Goal: Task Accomplishment & Management: Complete application form

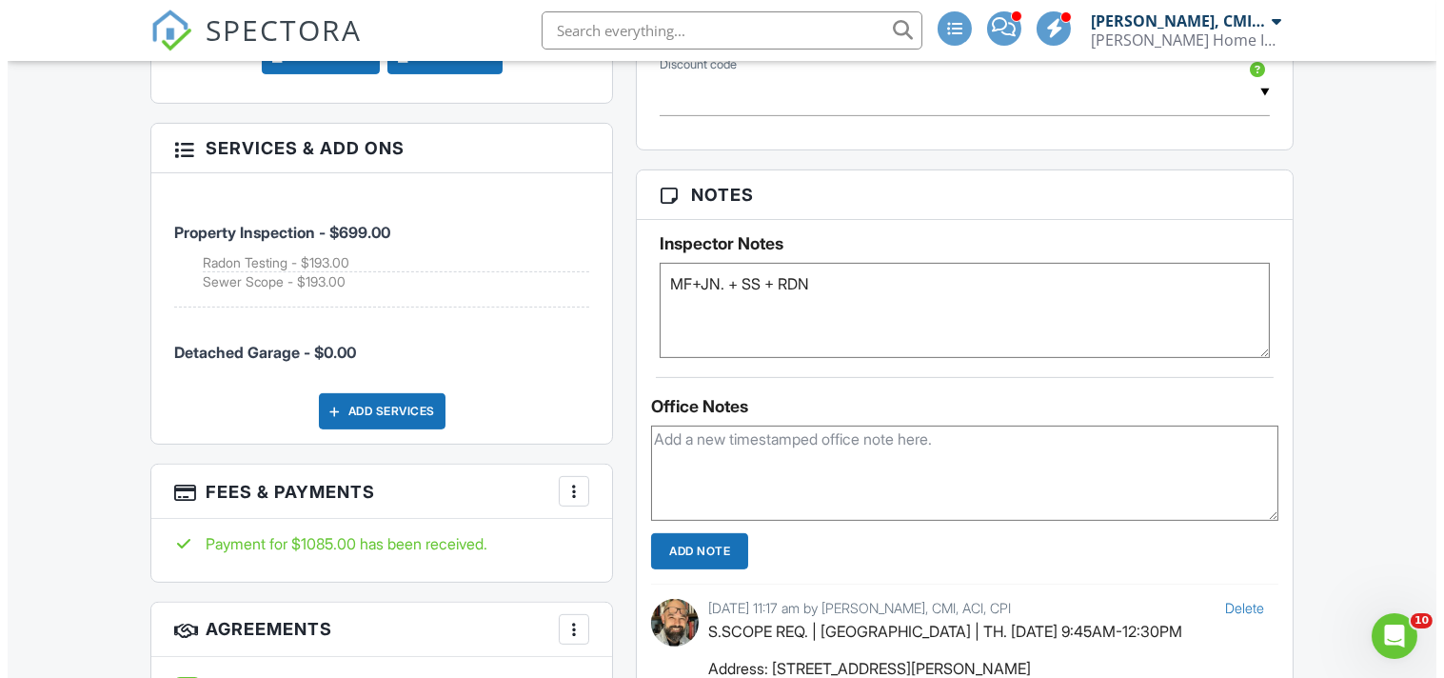
scroll to position [1340, 0]
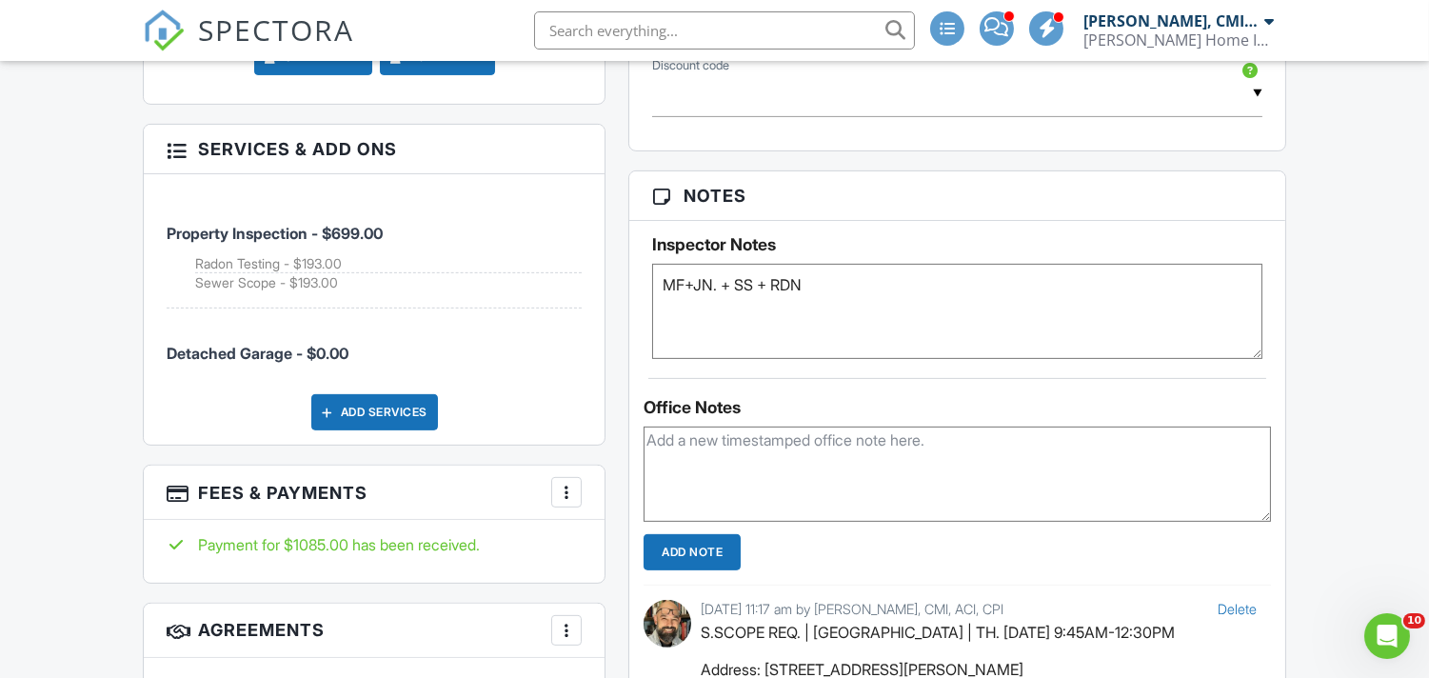
click at [571, 483] on div at bounding box center [566, 492] width 19 height 19
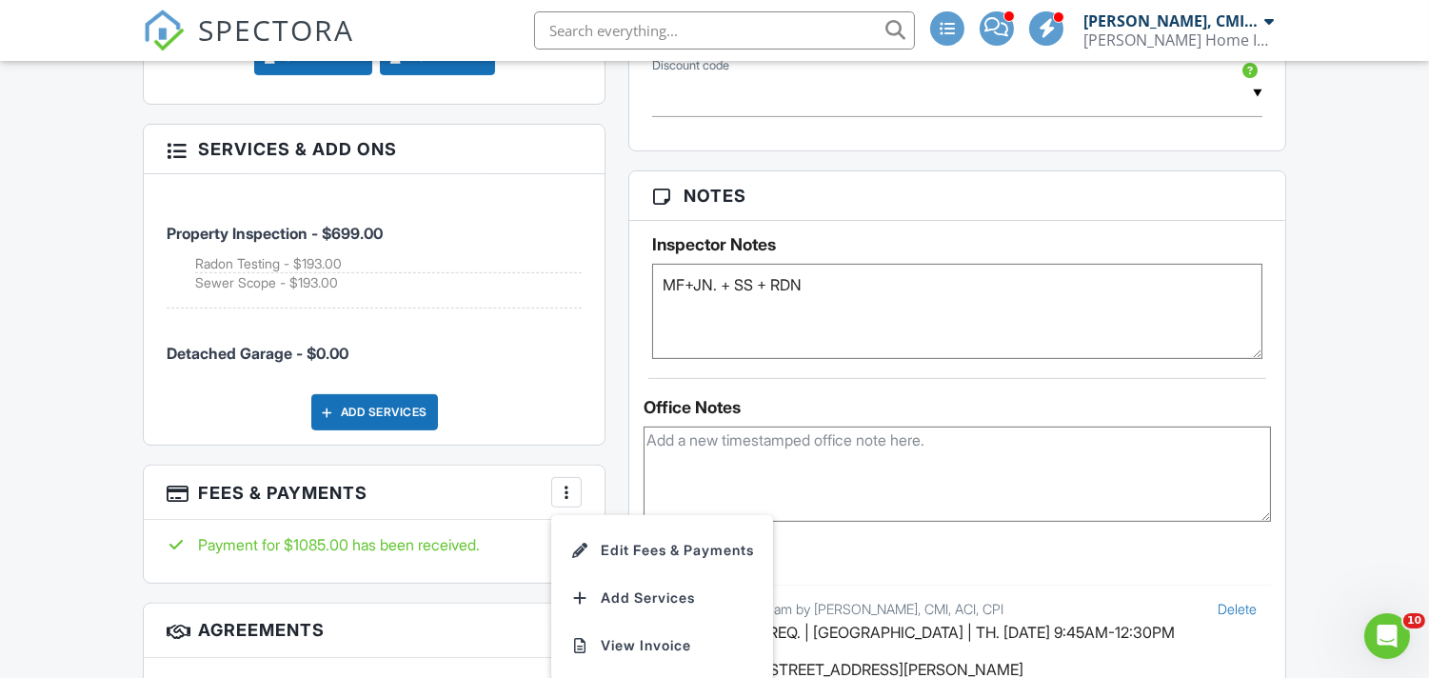
click at [642, 530] on li "Edit Fees & Payments" at bounding box center [662, 551] width 199 height 48
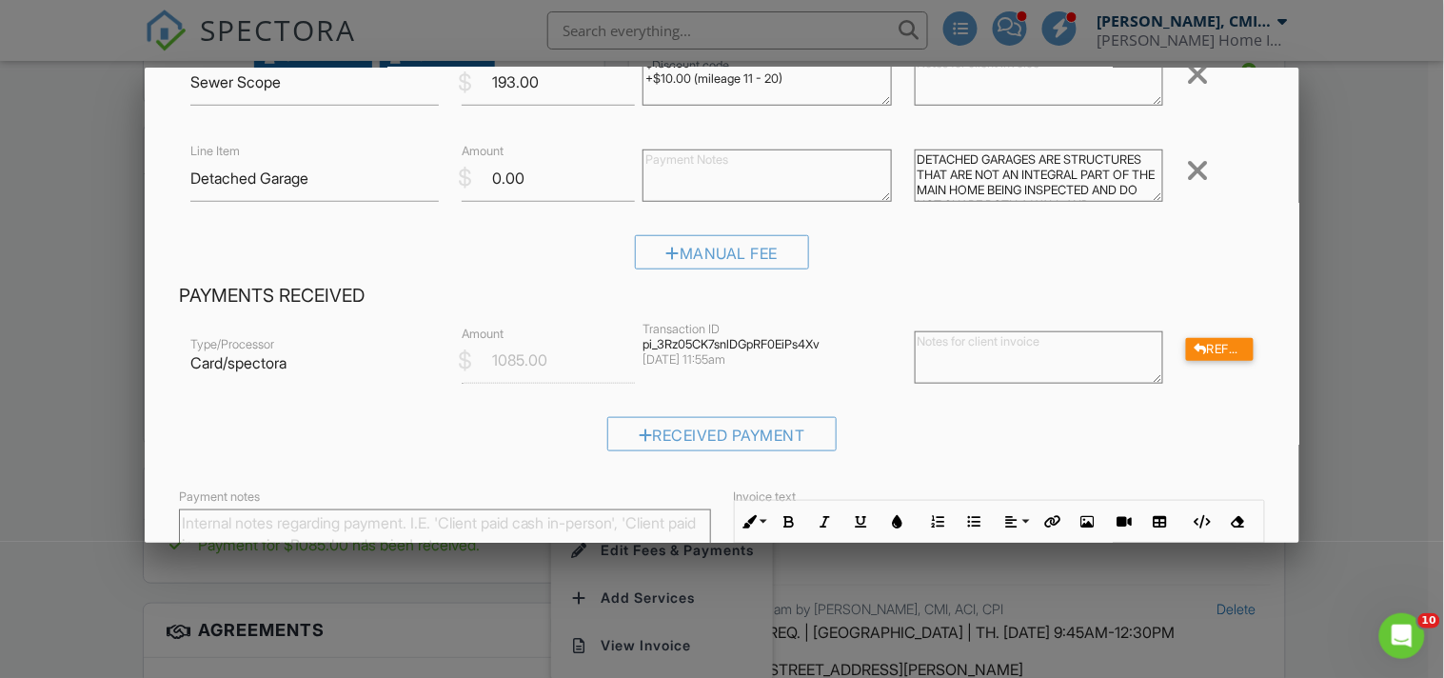
scroll to position [211, 0]
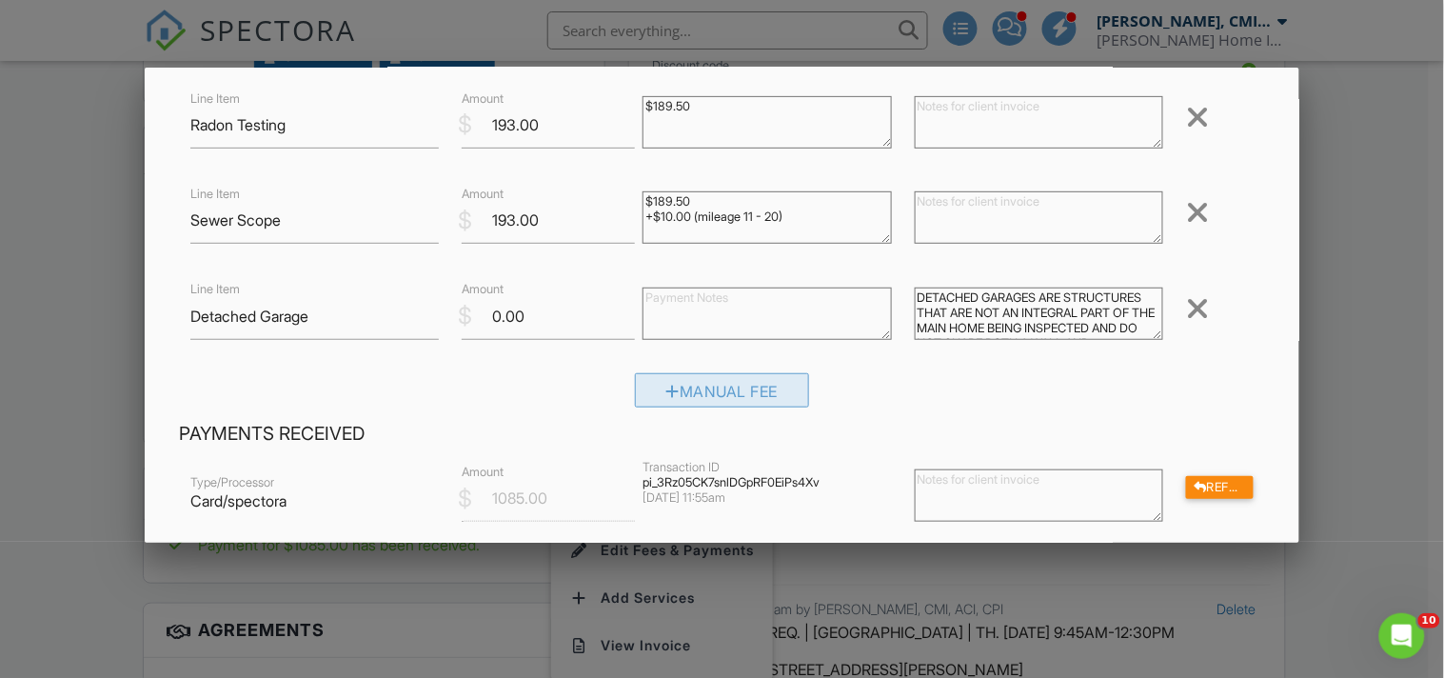
click at [698, 385] on div "Manual Fee" at bounding box center [722, 390] width 175 height 34
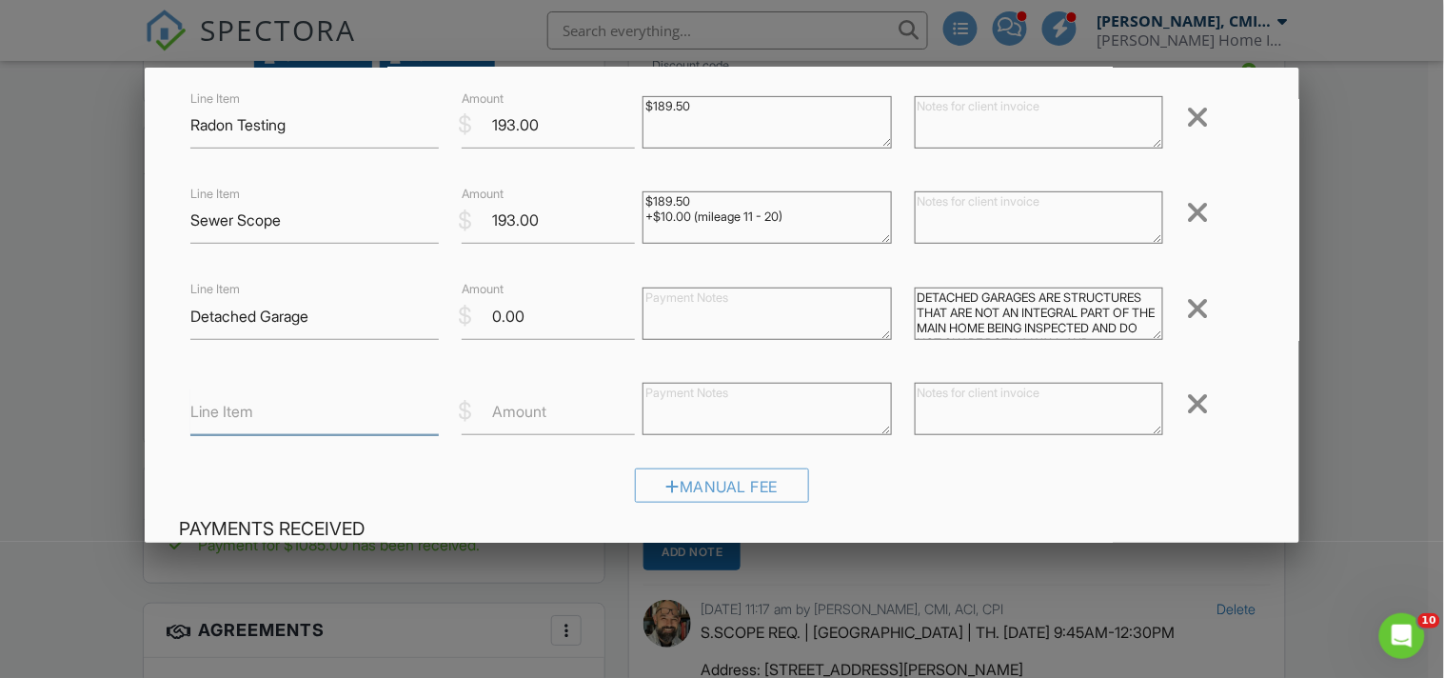
click at [265, 419] on input "Line Item" at bounding box center [314, 411] width 249 height 47
type input "A"
type input "Sewer Scope Second Cleanout"
type input "65.0"
click at [709, 394] on textarea at bounding box center [767, 409] width 249 height 52
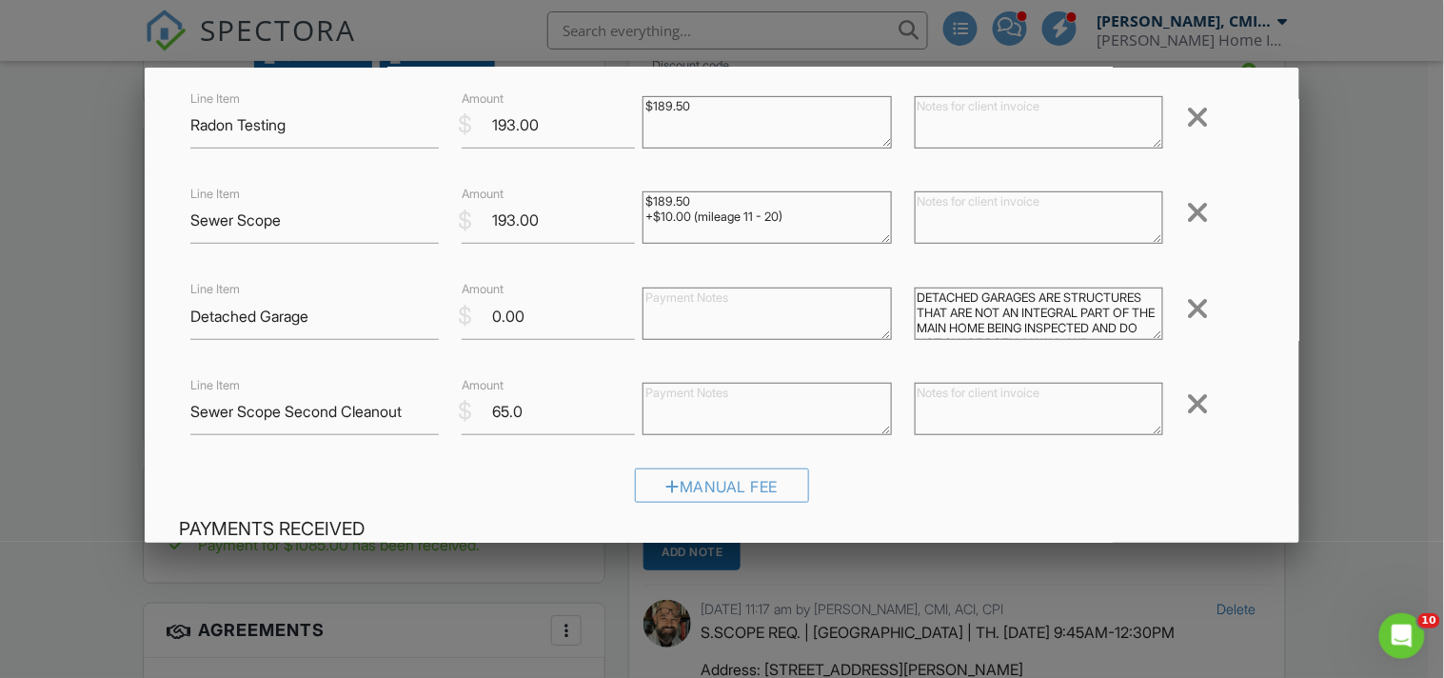
click at [778, 397] on textarea at bounding box center [767, 409] width 249 height 52
type textarea "Added on date of the inspection."
click at [937, 409] on textarea at bounding box center [1039, 409] width 249 height 52
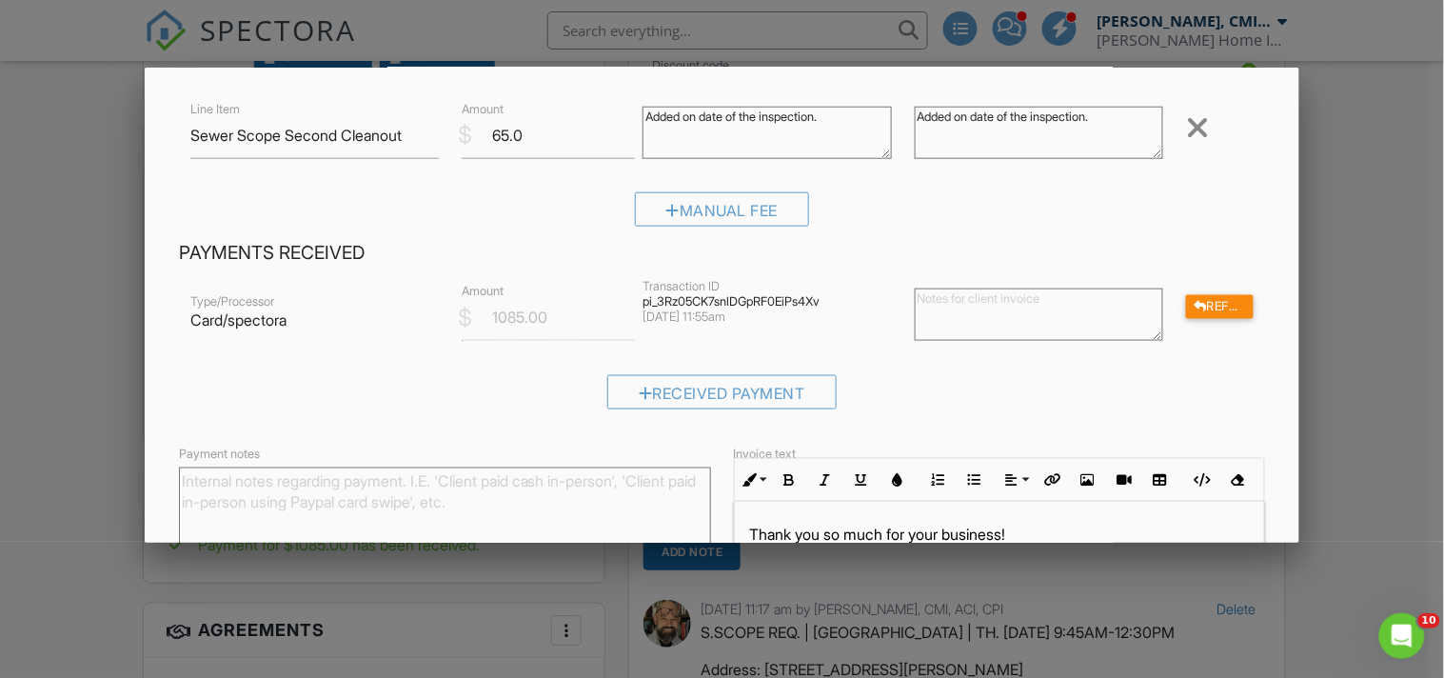
scroll to position [493, 0]
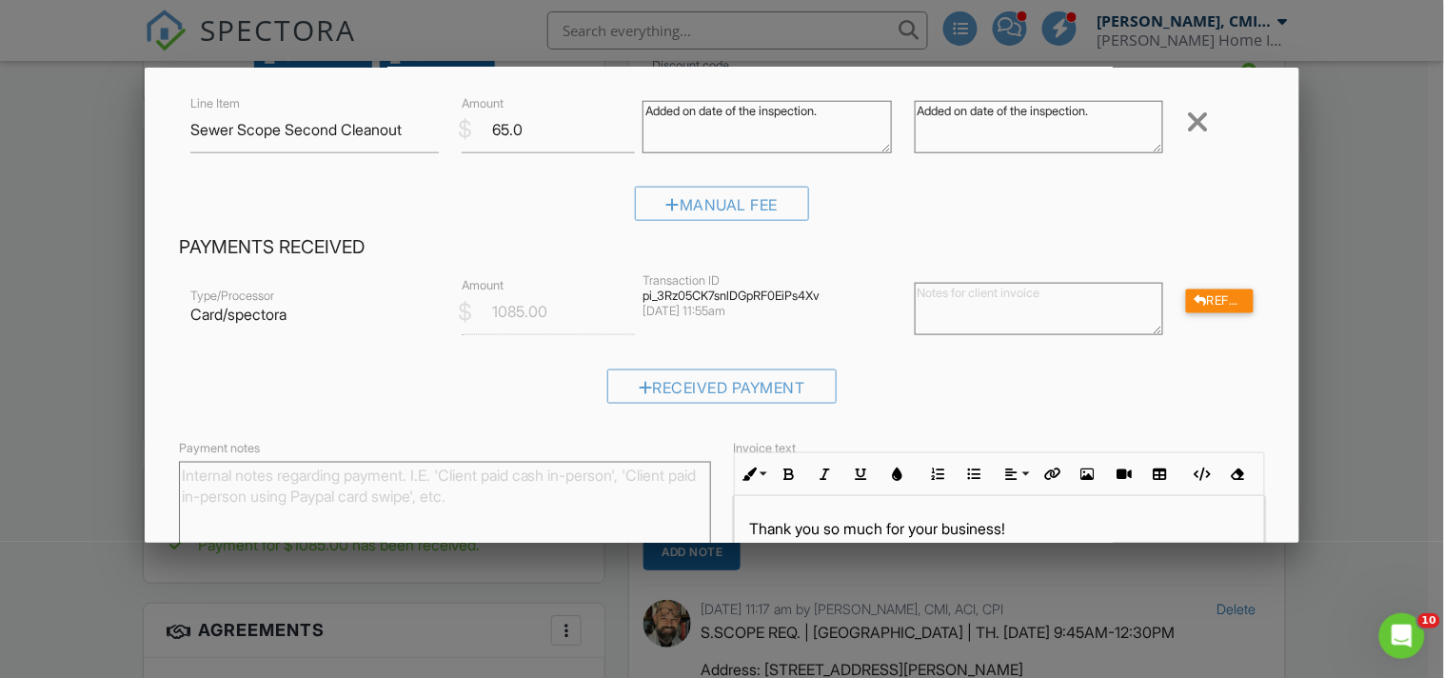
type textarea "Added on date of the inspection."
click at [272, 498] on textarea "Payment notes" at bounding box center [445, 509] width 532 height 95
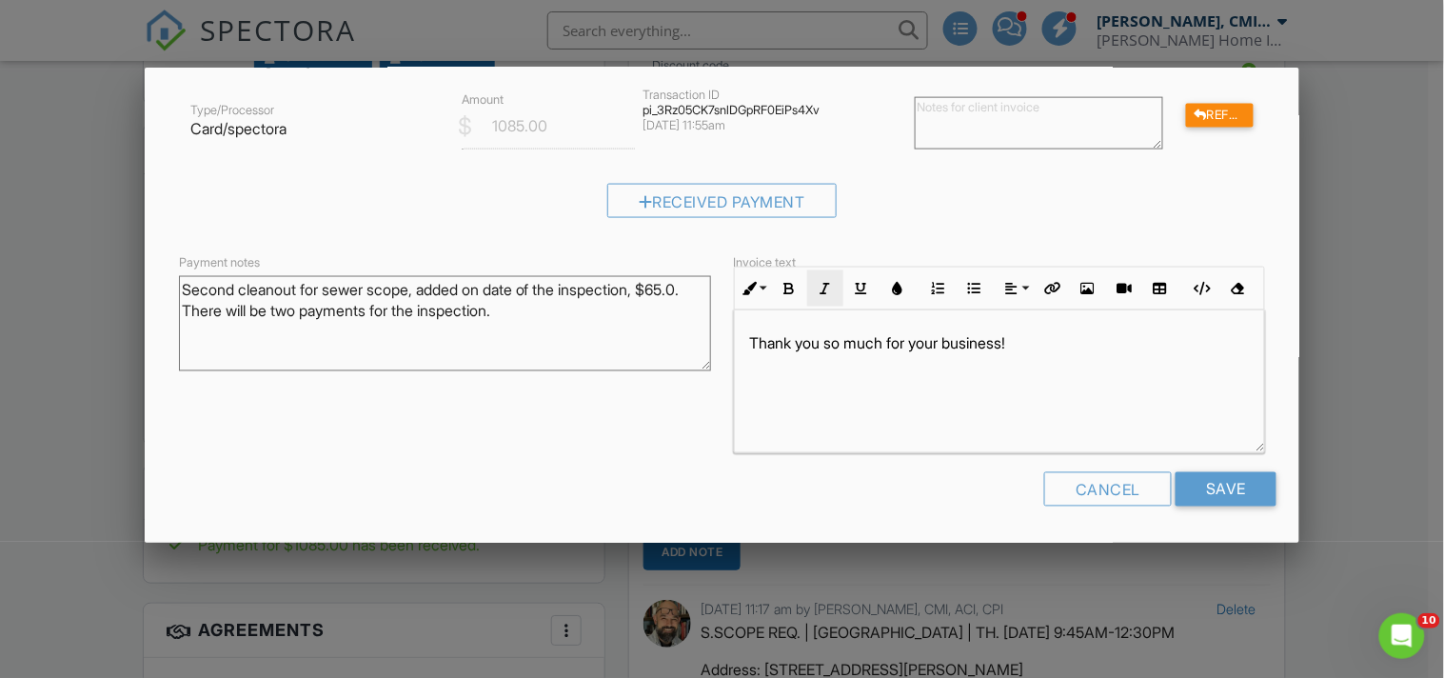
scroll to position [681, 0]
type textarea "Second cleanout for sewer scope, added on date of the inspection, $65.0. There …"
click at [1200, 488] on input "Save" at bounding box center [1226, 487] width 101 height 34
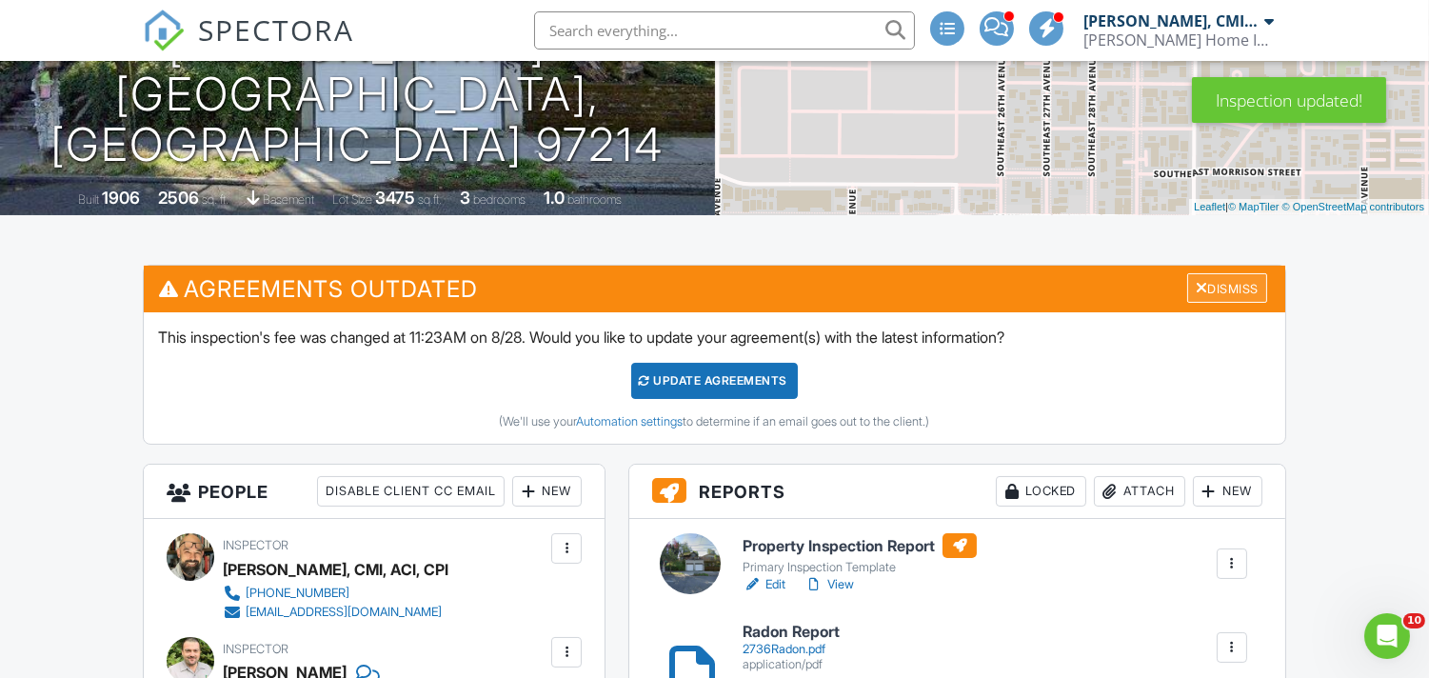
click at [1202, 284] on div "Dismiss" at bounding box center [1227, 288] width 80 height 30
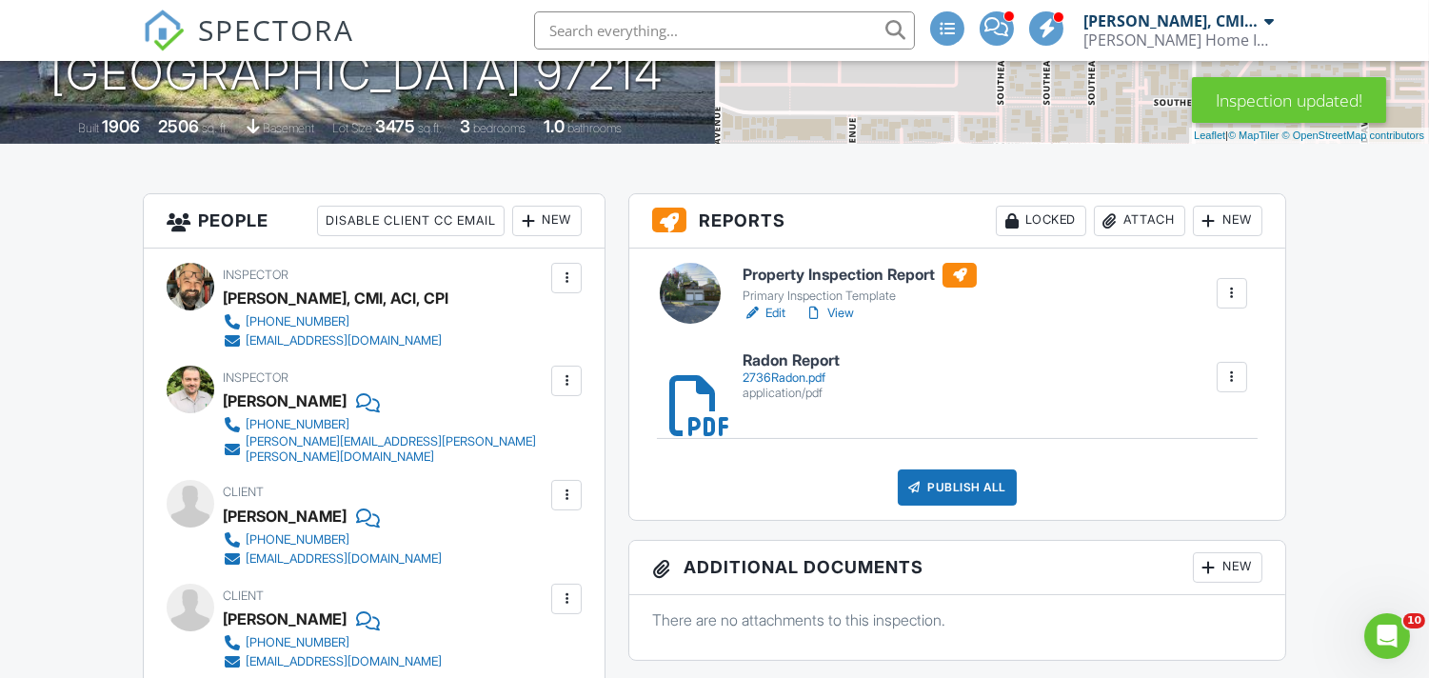
scroll to position [423, 0]
click at [771, 309] on link "Edit" at bounding box center [764, 314] width 43 height 19
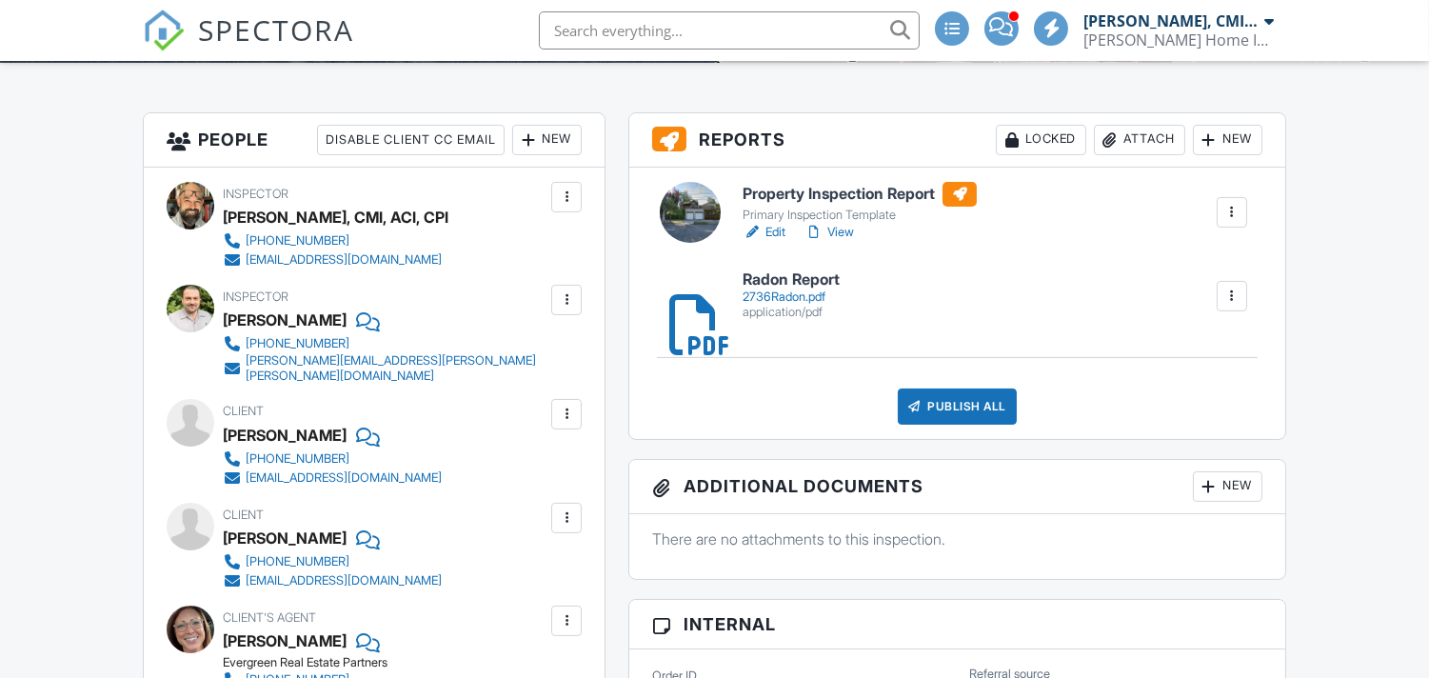
scroll to position [423, 0]
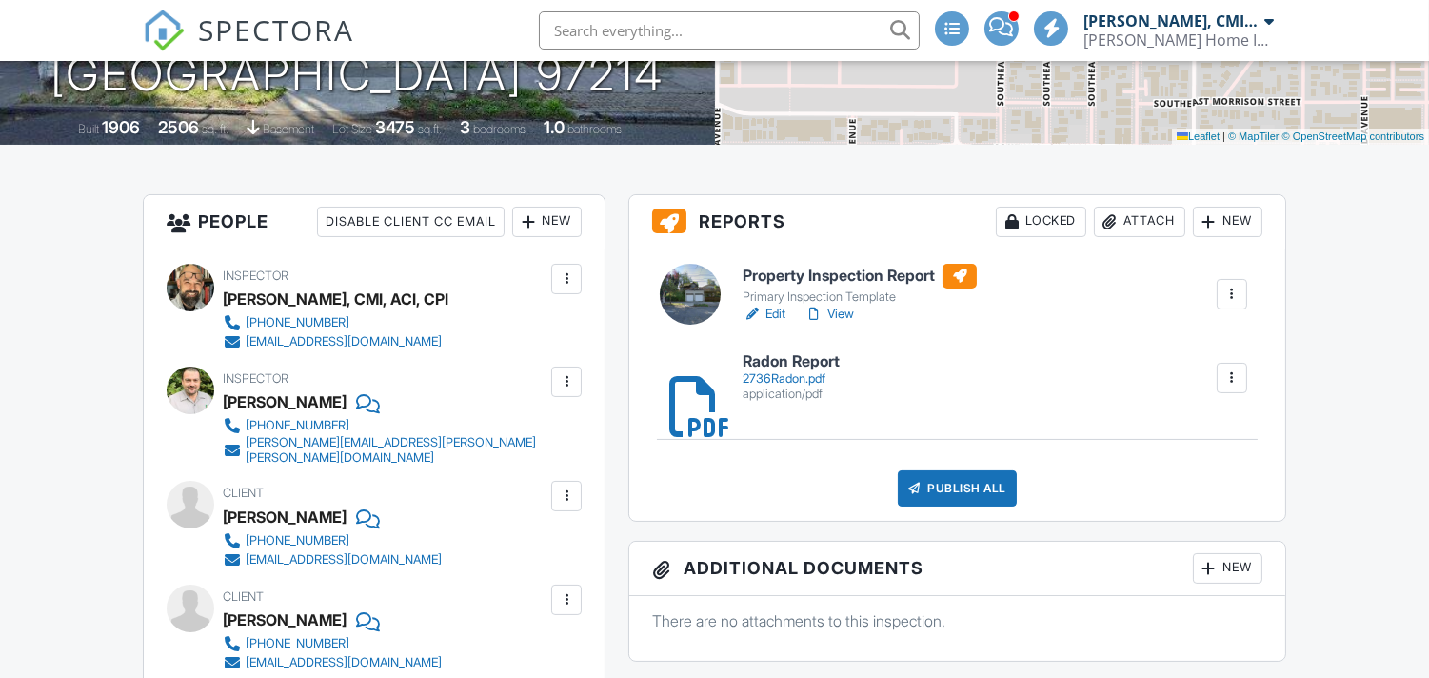
click at [541, 226] on div "New" at bounding box center [547, 222] width 70 height 30
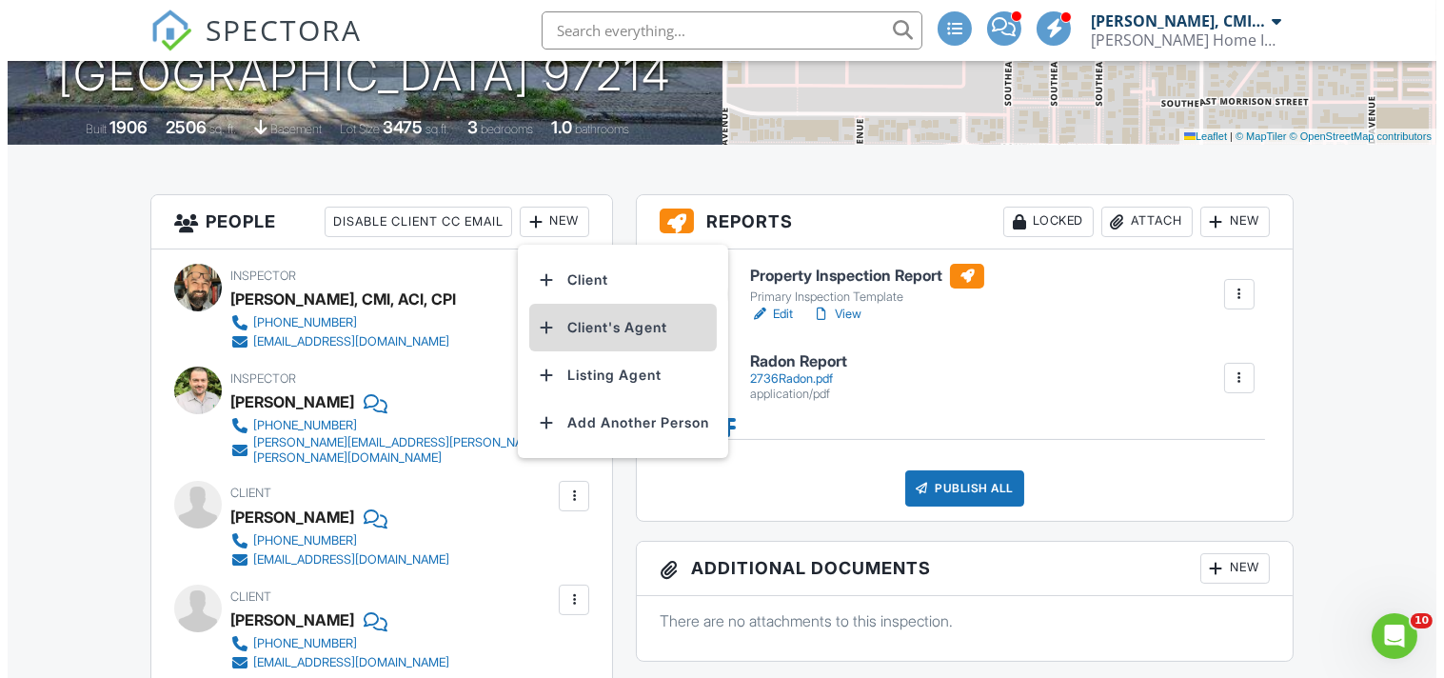
scroll to position [0, 0]
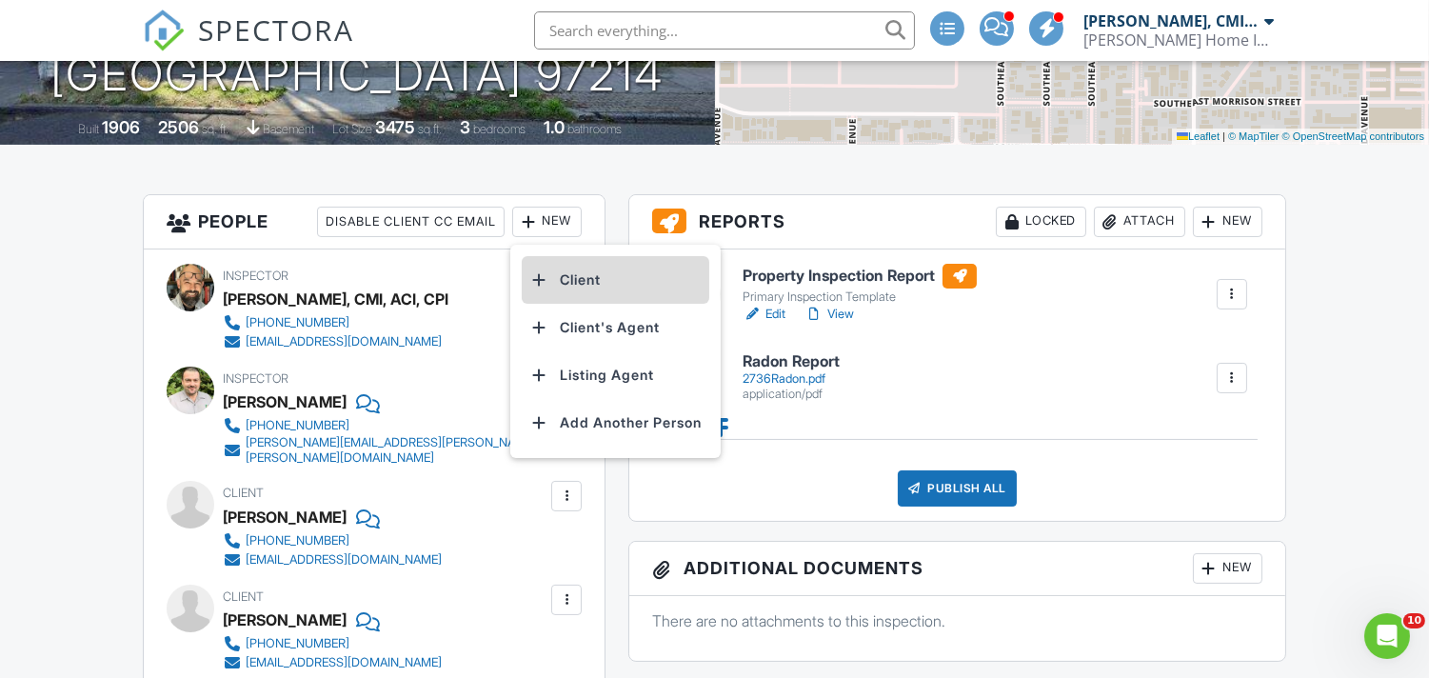
click at [597, 273] on li "Client" at bounding box center [616, 280] width 188 height 48
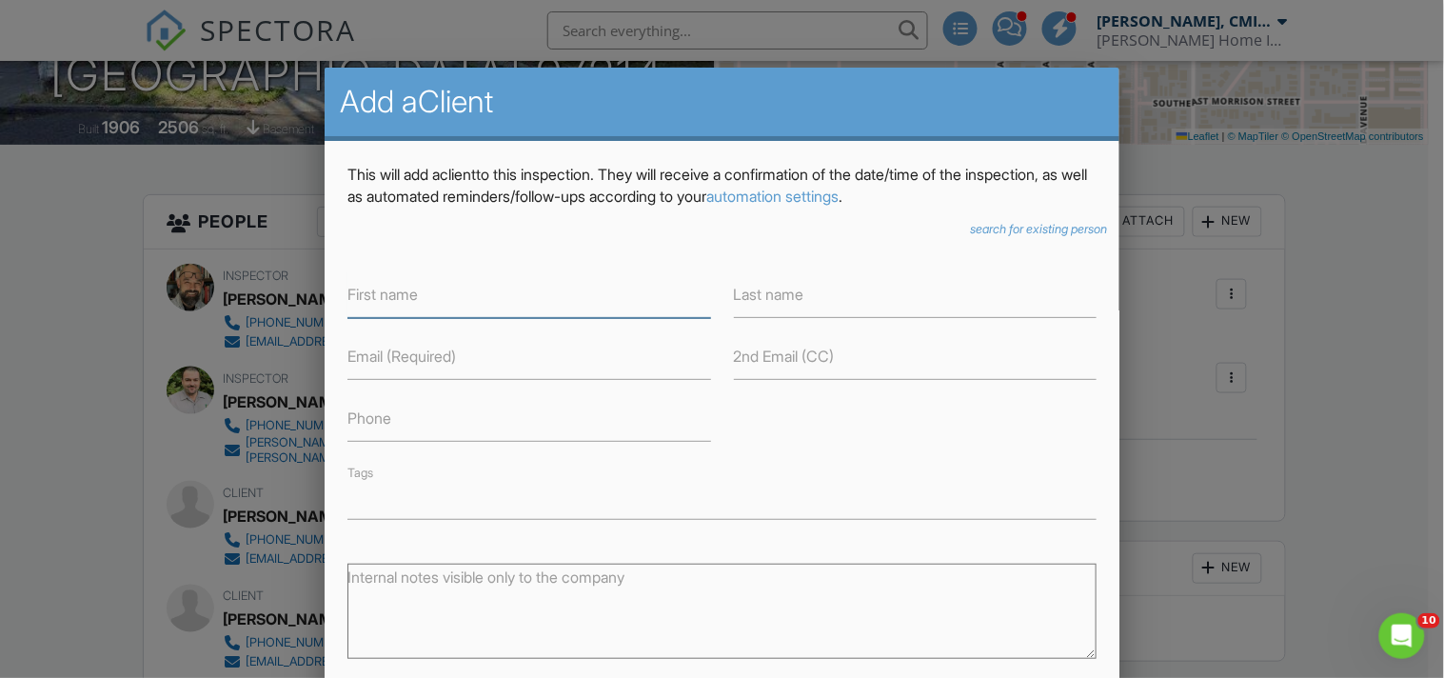
click at [559, 291] on input "text" at bounding box center [529, 294] width 363 height 47
type input "[PERSON_NAME]"
type input "m"
type input "[PERSON_NAME]"
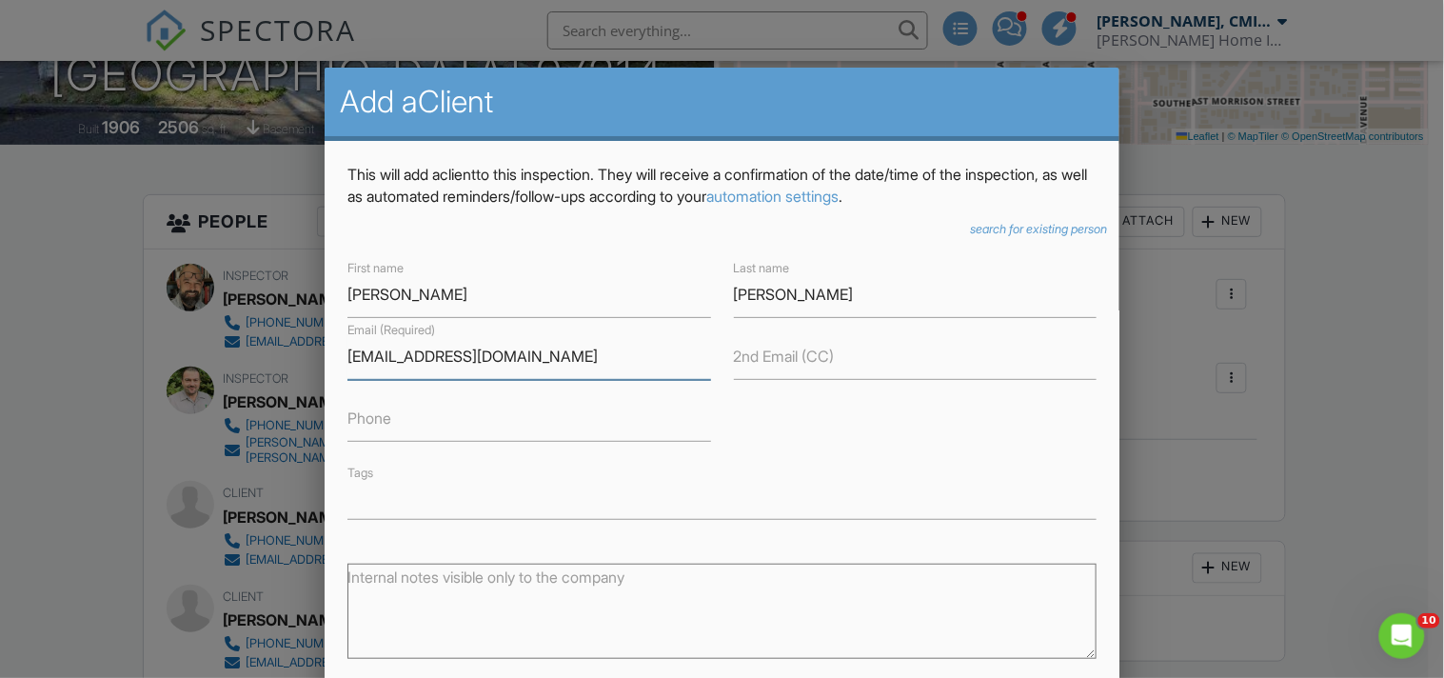
type input "[EMAIL_ADDRESS][DOMAIN_NAME]"
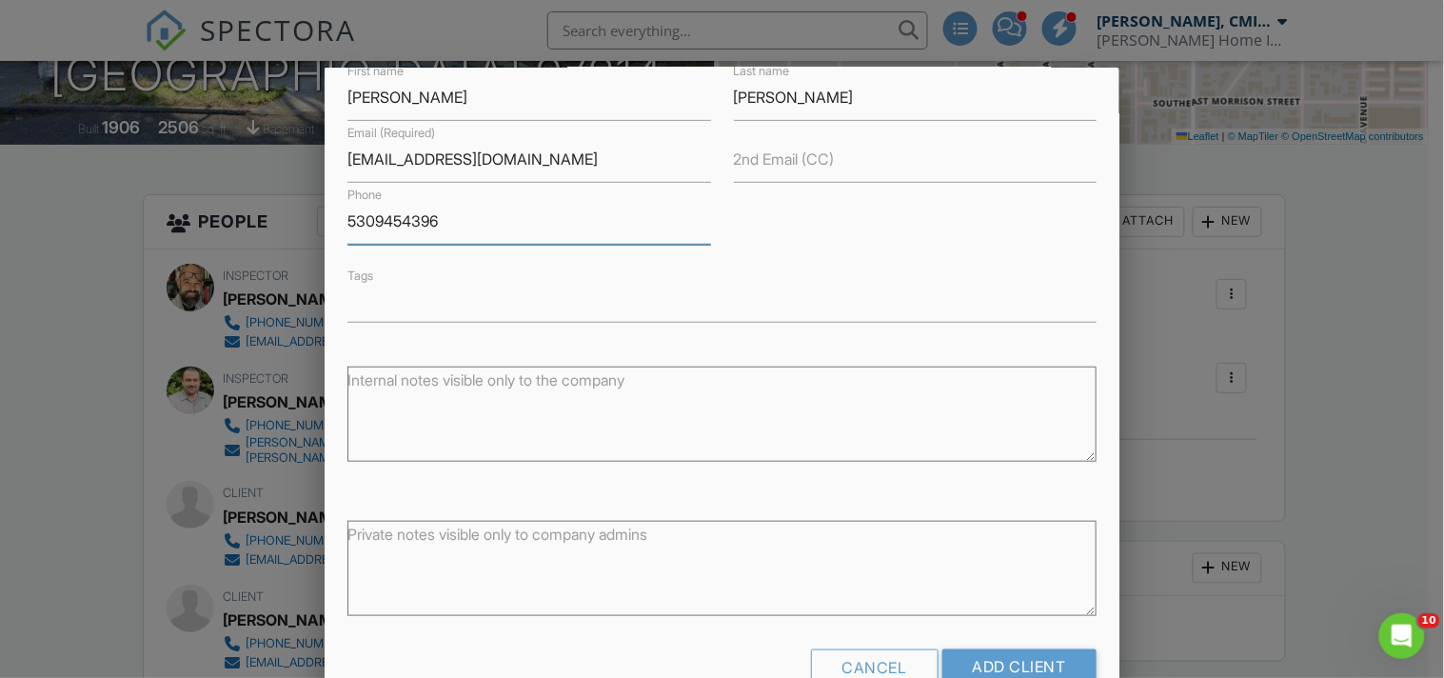
scroll to position [207, 0]
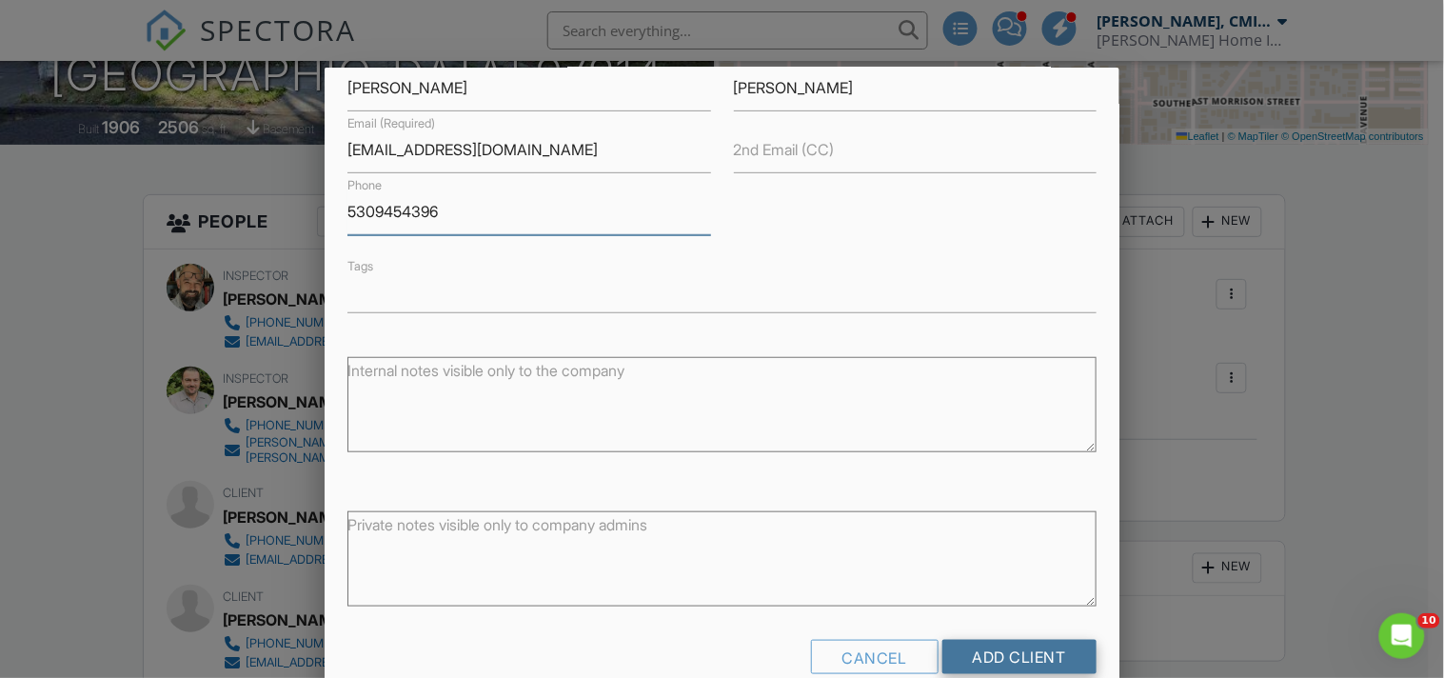
type input "5309454396"
click at [1040, 651] on input "Add client" at bounding box center [1020, 657] width 154 height 34
